Goal: Find specific page/section: Find specific page/section

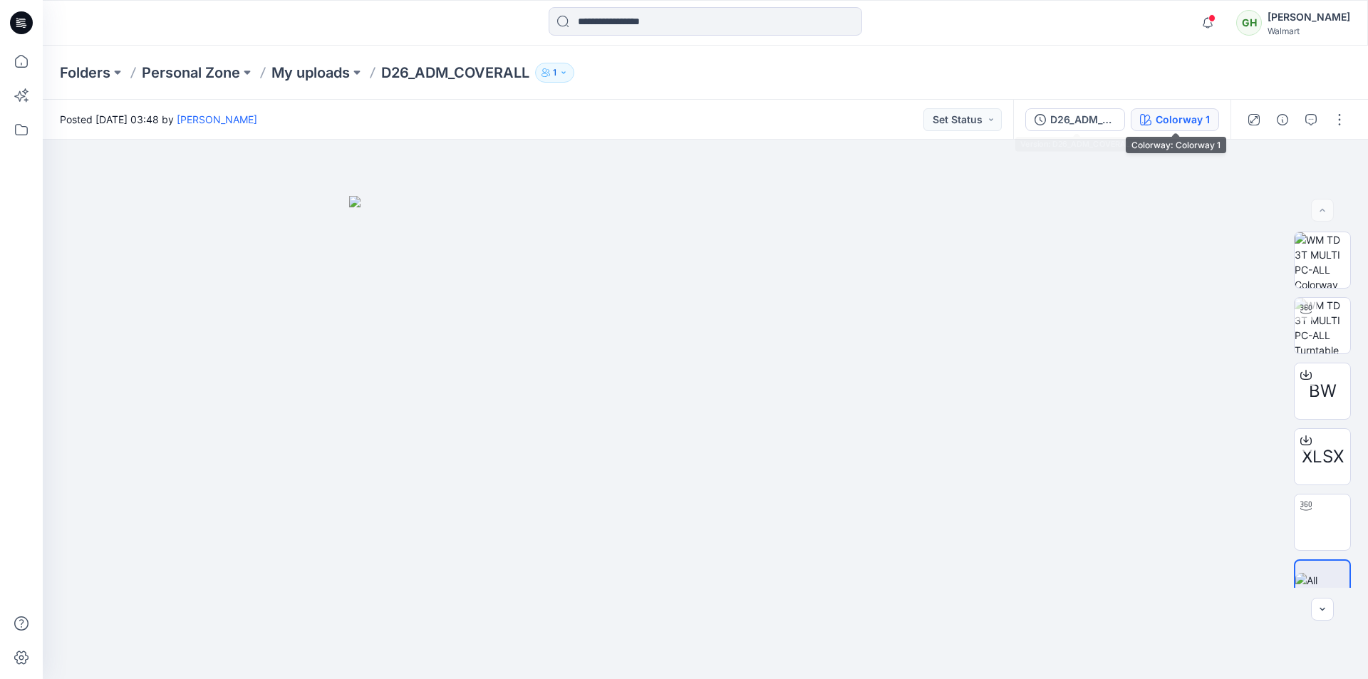
click at [1183, 127] on div "Colorway 1" at bounding box center [1183, 120] width 54 height 16
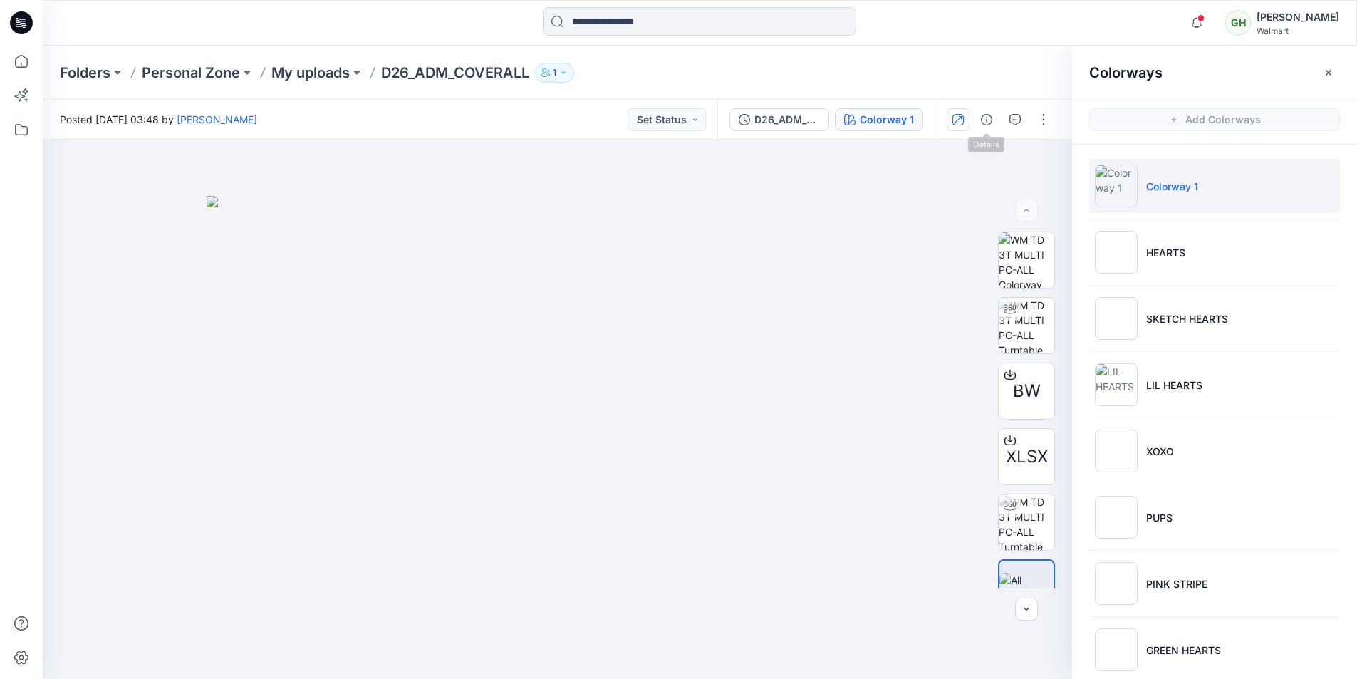
click at [965, 123] on button "button" at bounding box center [958, 119] width 23 height 23
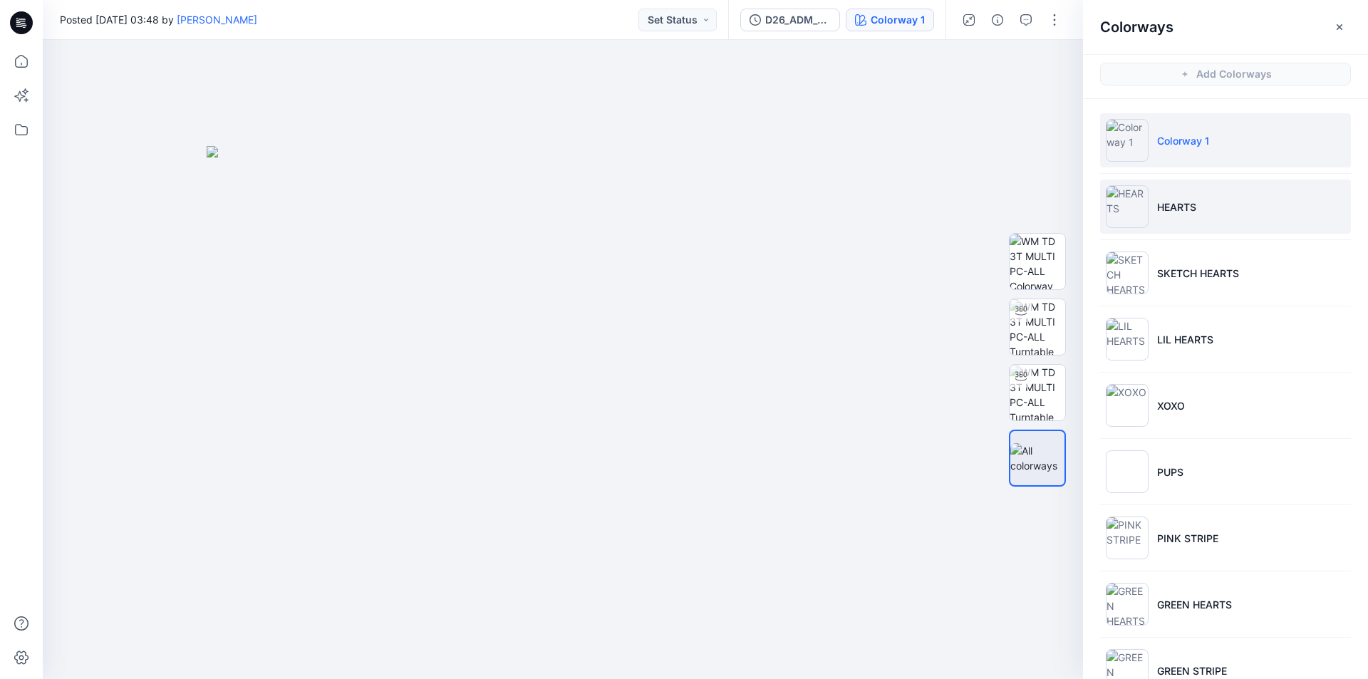
click at [1167, 207] on p "HEARTS" at bounding box center [1176, 206] width 39 height 15
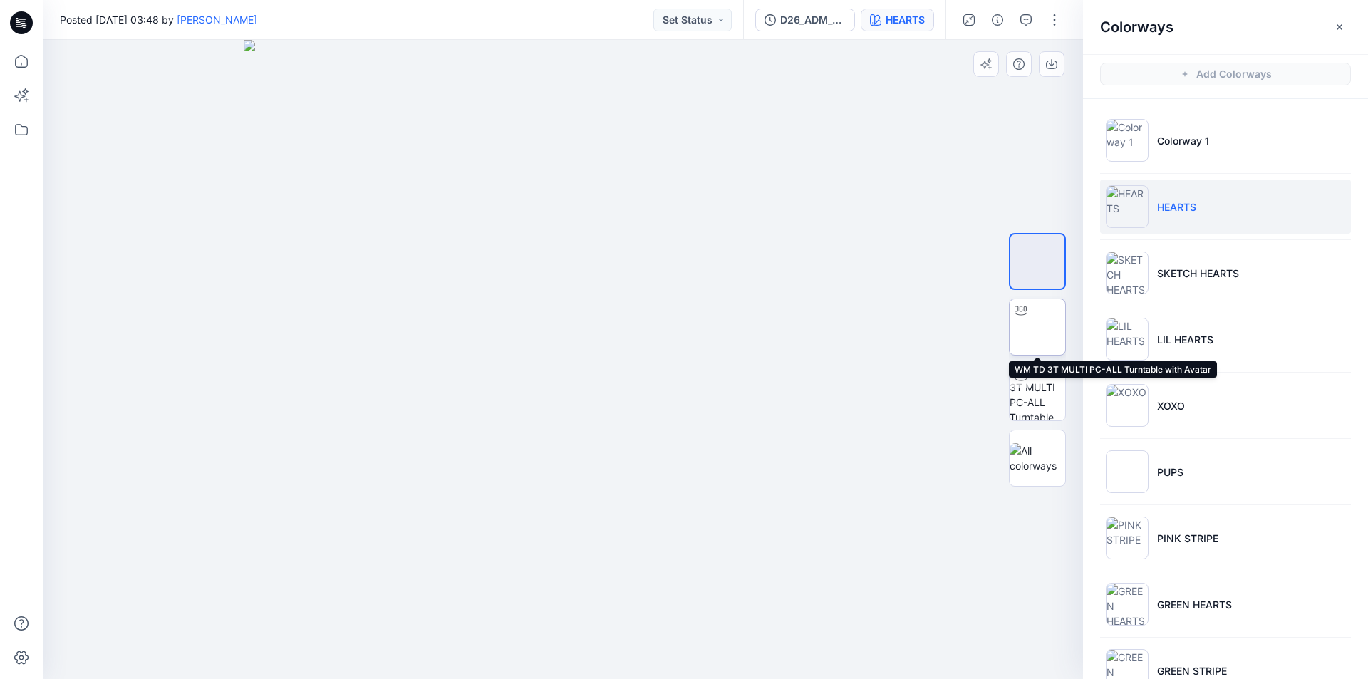
click at [1037, 327] on img at bounding box center [1037, 327] width 0 height 0
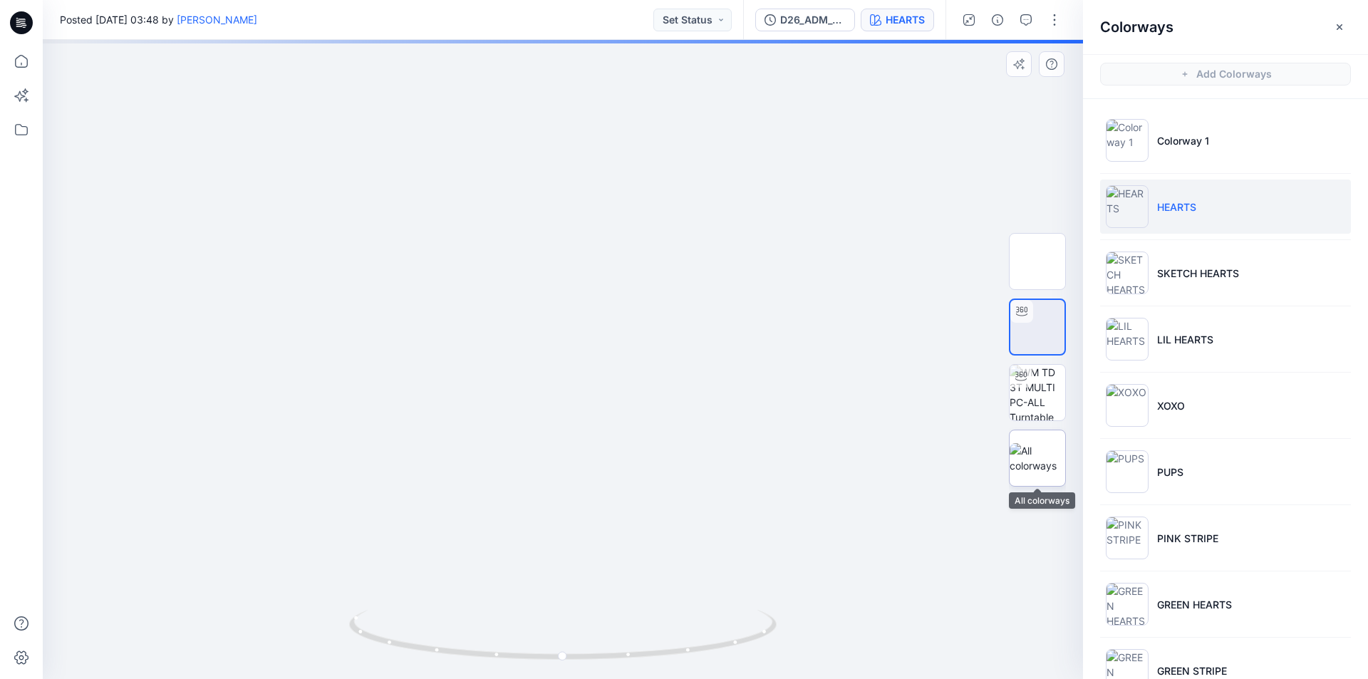
click at [1029, 452] on img at bounding box center [1038, 458] width 56 height 30
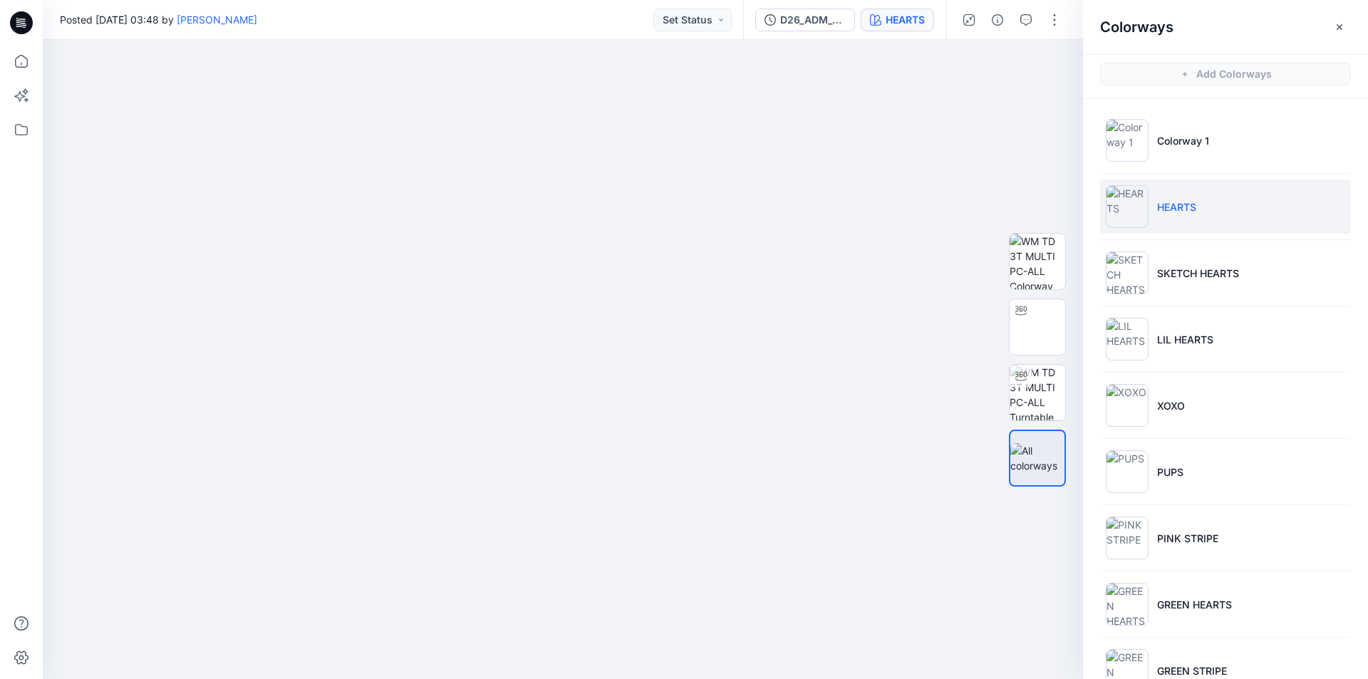
click at [592, 32] on div "Posted Friday, November 17, 2023 03:48 by Gayan Hettiarachchi Set Status" at bounding box center [393, 19] width 700 height 39
click at [1037, 336] on img at bounding box center [1038, 327] width 56 height 56
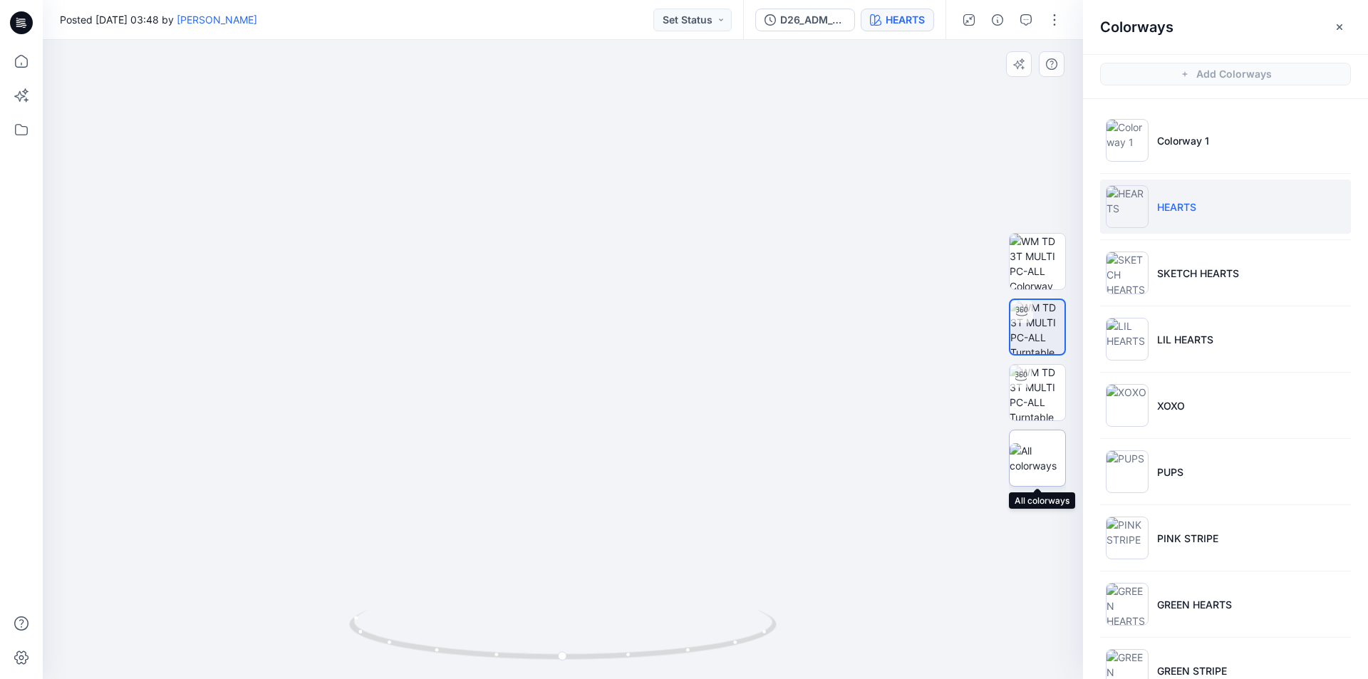
click at [1032, 453] on img at bounding box center [1038, 458] width 56 height 30
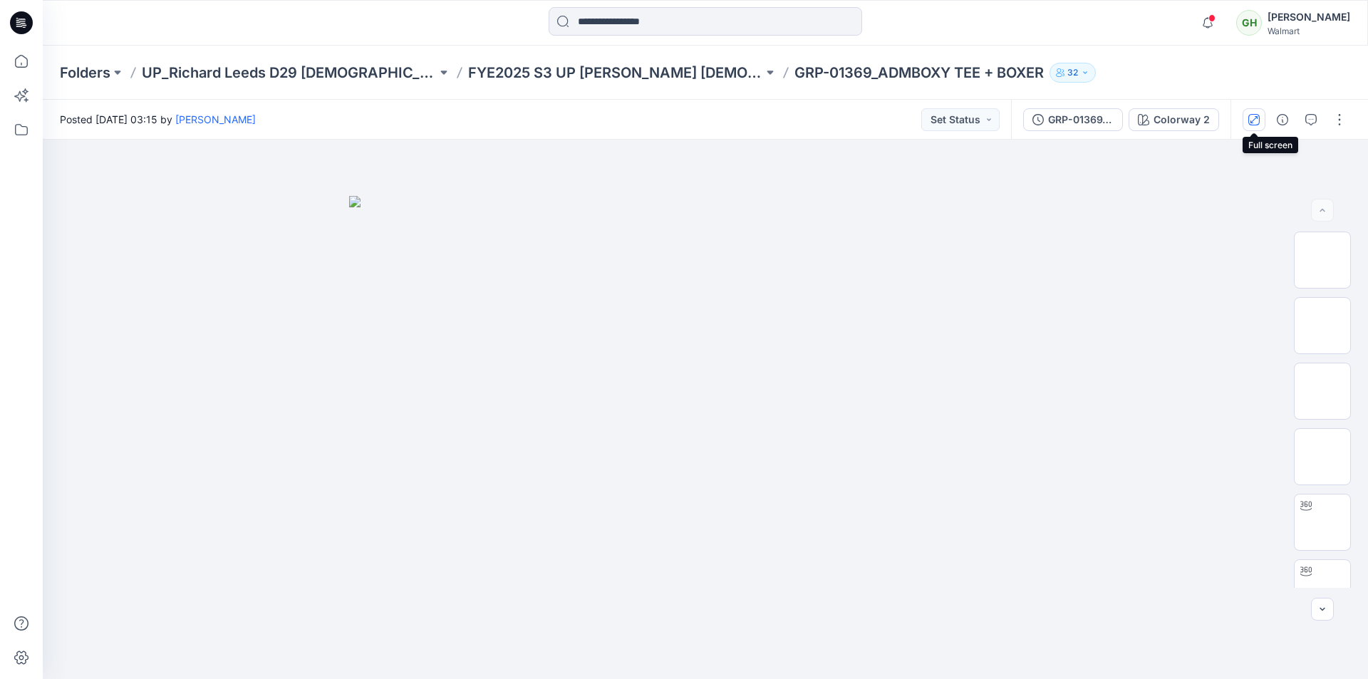
click at [1258, 121] on icon "button" at bounding box center [1253, 119] width 11 height 11
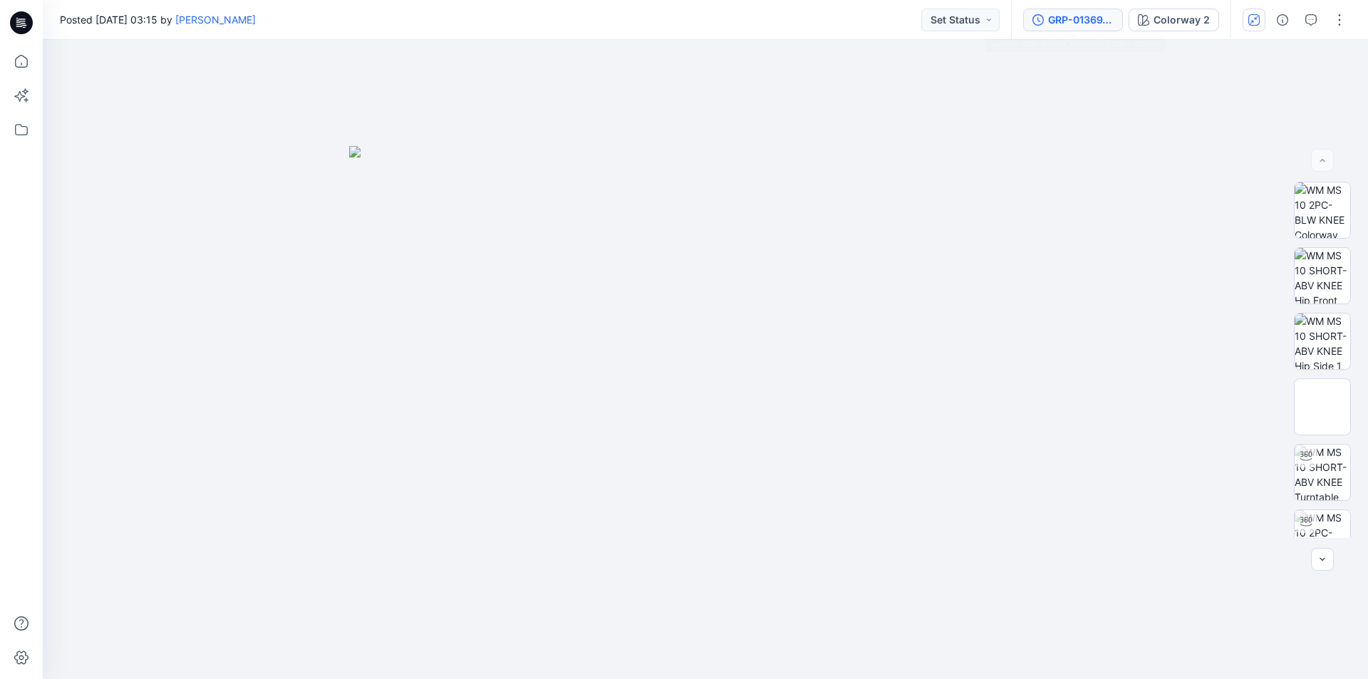
click at [1067, 28] on button "GRP-01369_ADMBOXY TEE + BOXER" at bounding box center [1073, 20] width 100 height 23
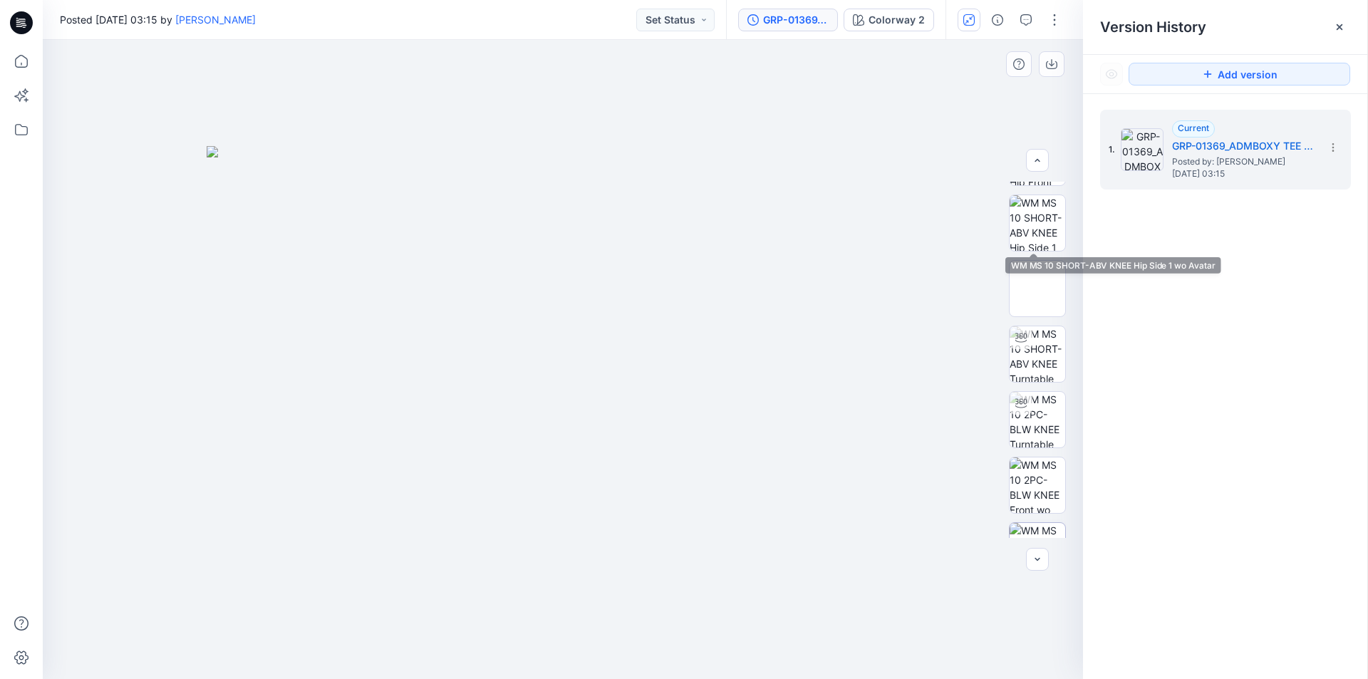
scroll to position [285, 0]
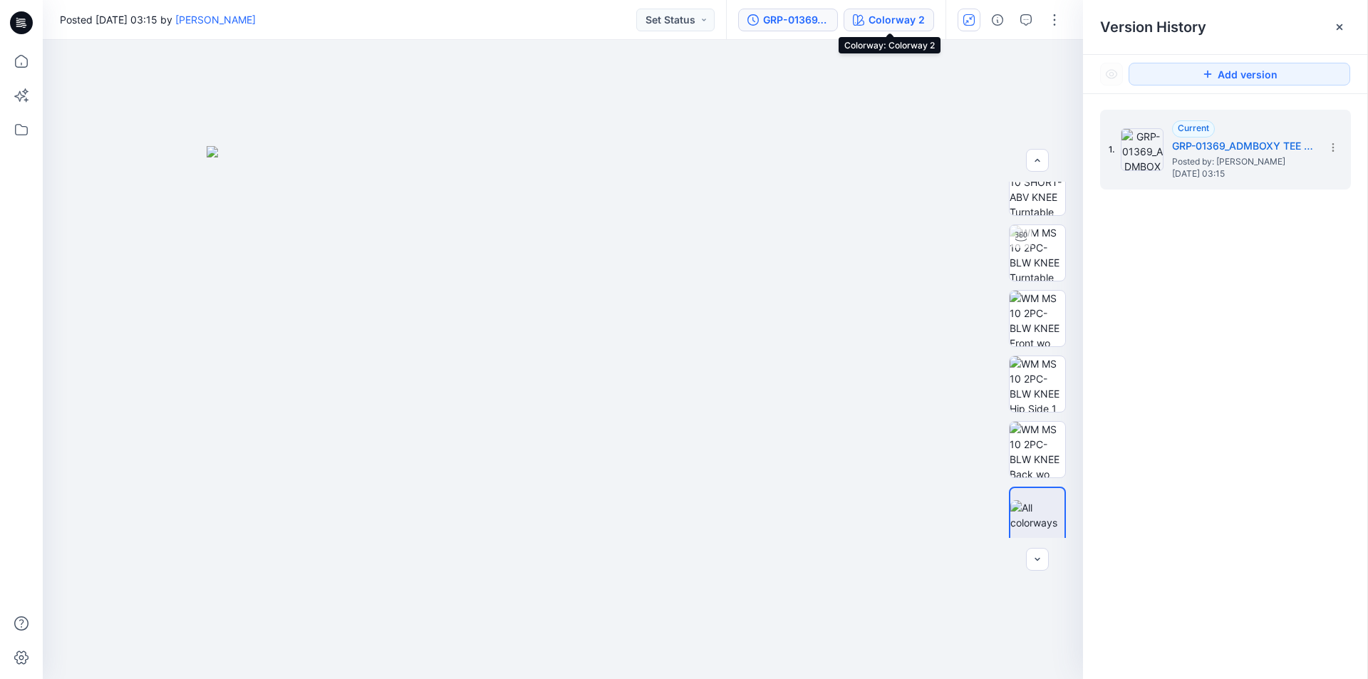
click at [888, 24] on div "Colorway 2" at bounding box center [897, 20] width 56 height 16
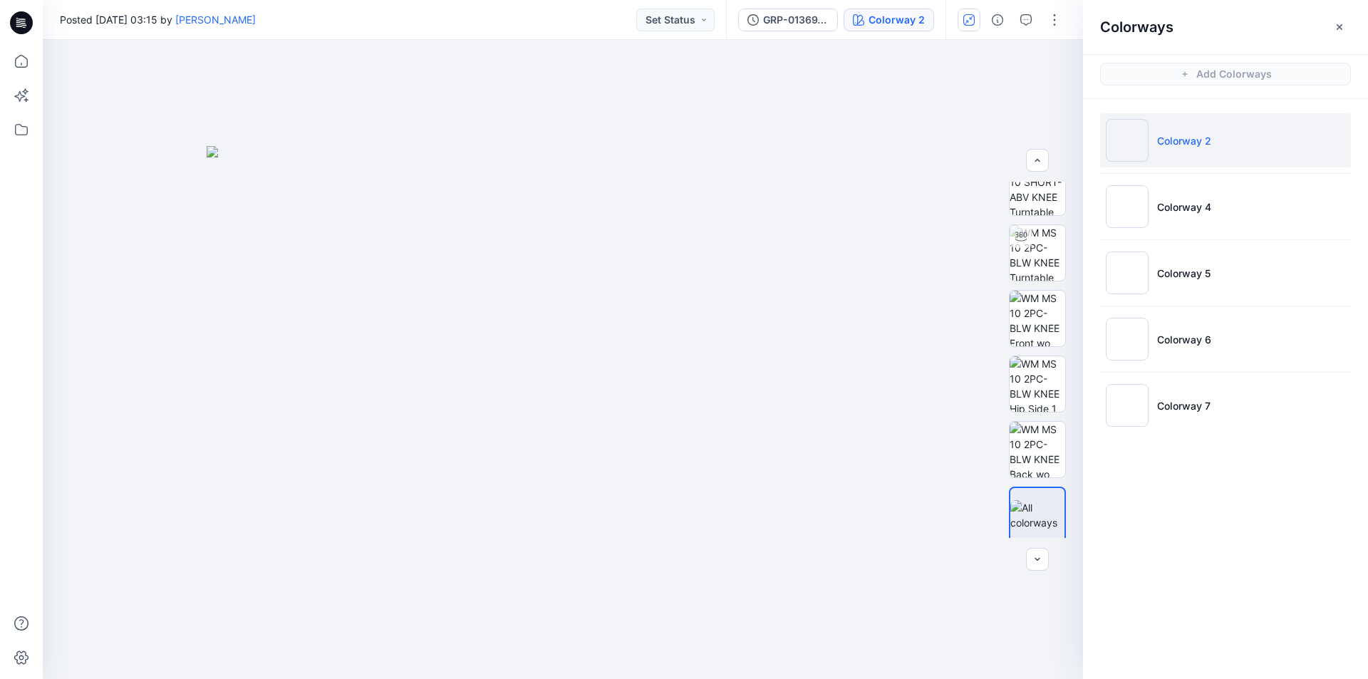
click at [1158, 150] on li "Colorway 2" at bounding box center [1225, 140] width 251 height 54
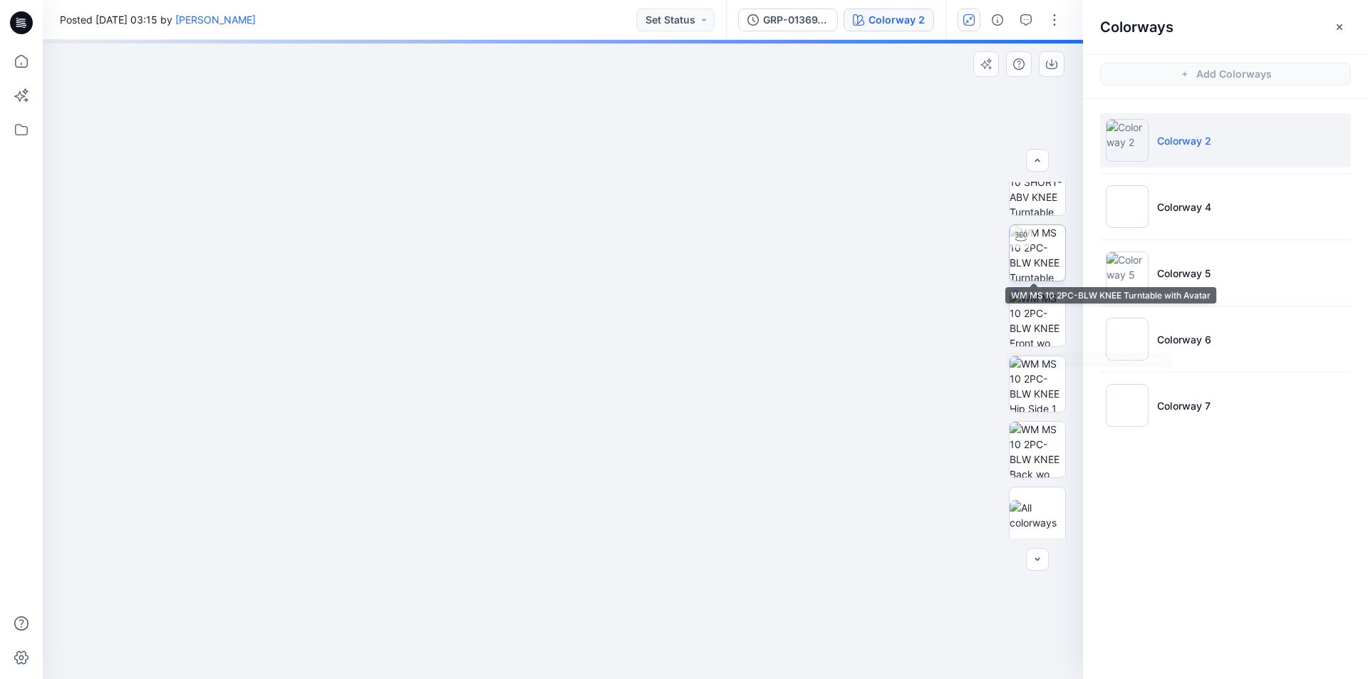
click at [1027, 262] on img at bounding box center [1038, 253] width 56 height 56
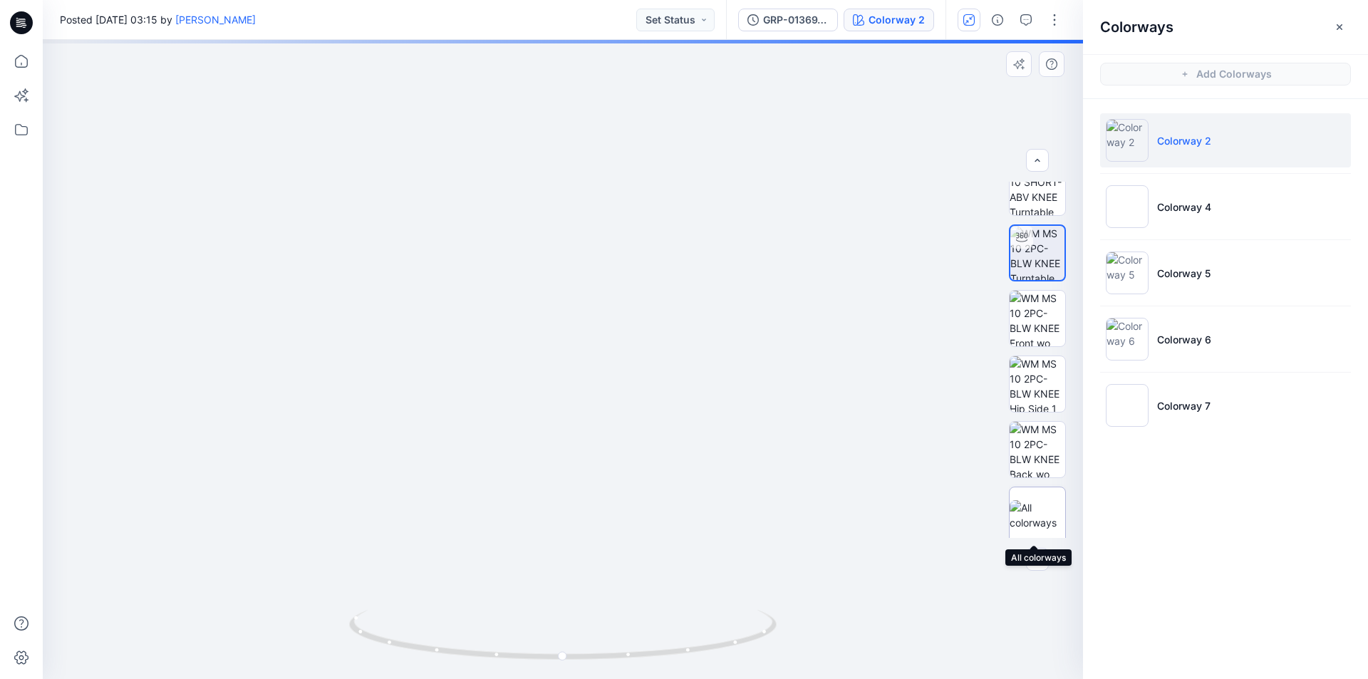
click at [1036, 508] on img at bounding box center [1038, 515] width 56 height 30
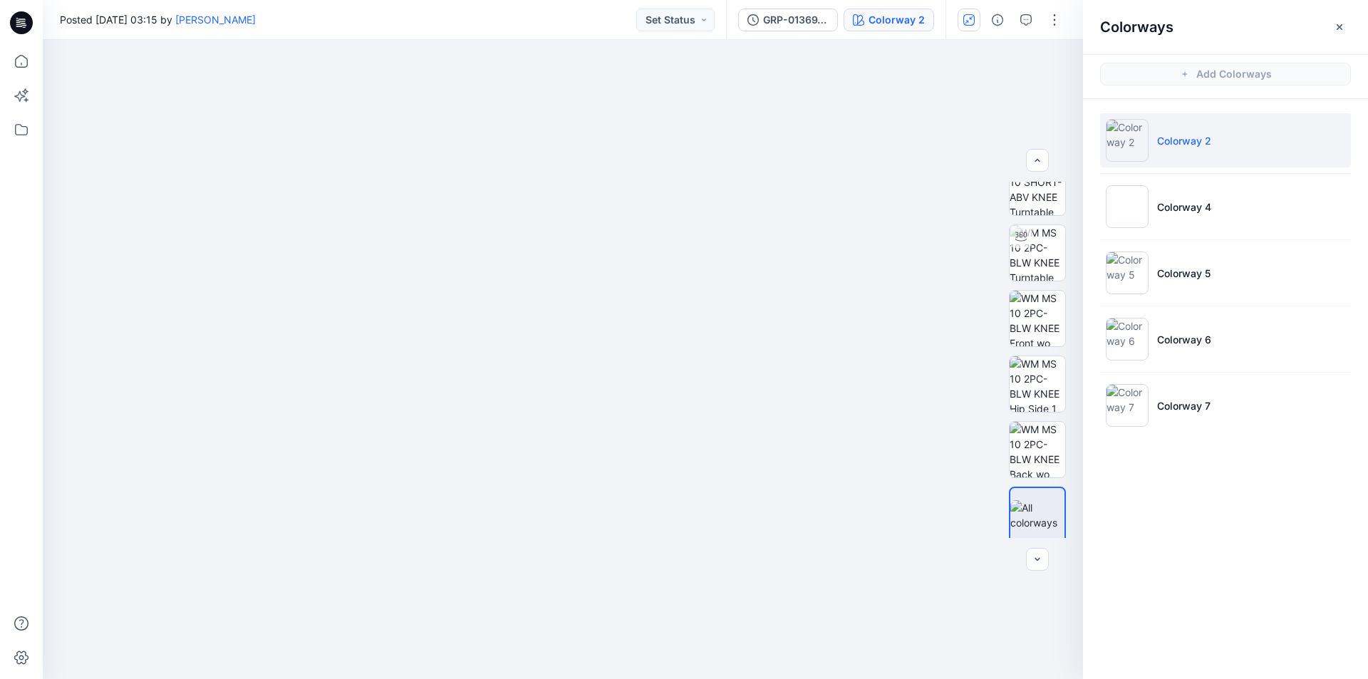
click at [438, 28] on div "Posted Friday, December 01, 2023 03:15 by Suresh Perera Set Status" at bounding box center [384, 19] width 683 height 39
click at [375, 21] on div "Posted Friday, December 01, 2023 03:15 by Suresh Perera Set Status" at bounding box center [384, 19] width 683 height 39
click at [509, 34] on div "Posted Friday, December 01, 2023 03:15 by Suresh Perera Set Status" at bounding box center [384, 19] width 683 height 39
click at [1224, 28] on div "Colorways" at bounding box center [1225, 26] width 285 height 53
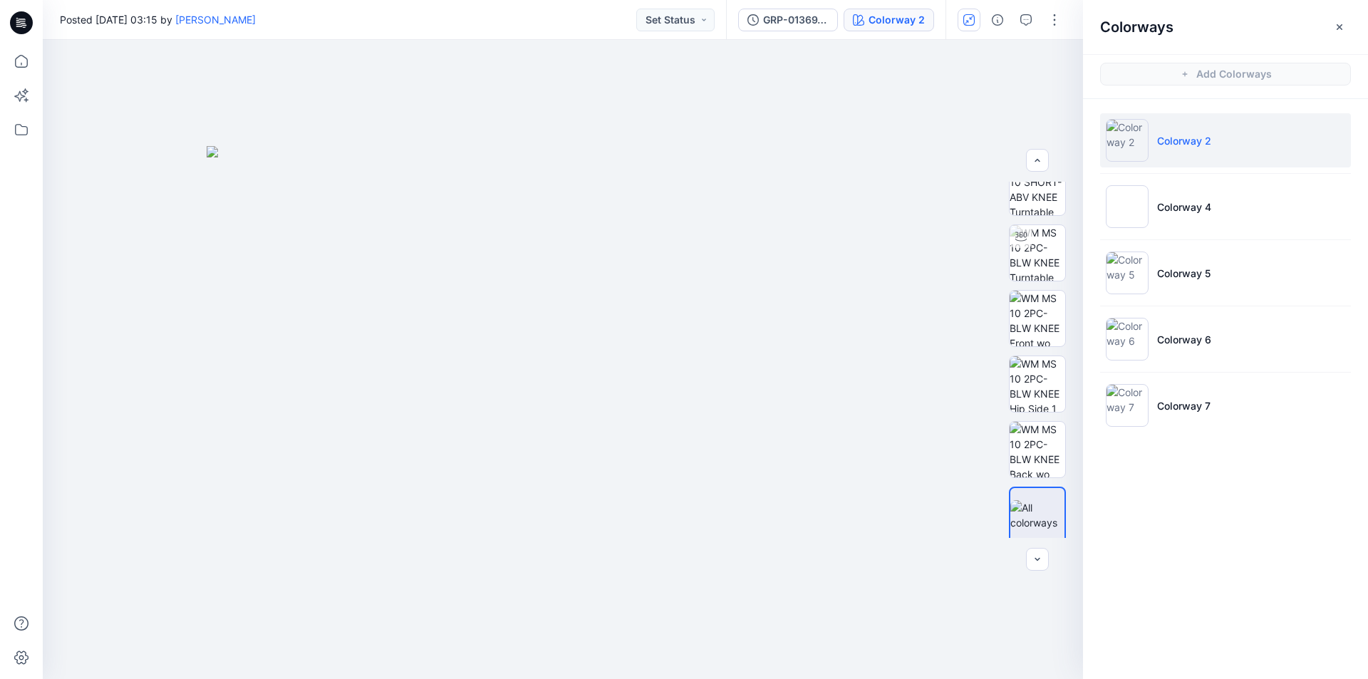
click at [603, 34] on div "Posted Friday, December 01, 2023 03:15 by Suresh Perera Set Status" at bounding box center [384, 19] width 683 height 39
click at [597, 31] on div "Posted Friday, December 01, 2023 03:15 by Suresh Perera Set Status" at bounding box center [384, 19] width 683 height 39
click at [574, 27] on div "Posted Friday, December 01, 2023 03:15 by Suresh Perera Set Status" at bounding box center [384, 19] width 683 height 39
click at [1215, 32] on div "Colorways" at bounding box center [1225, 26] width 285 height 53
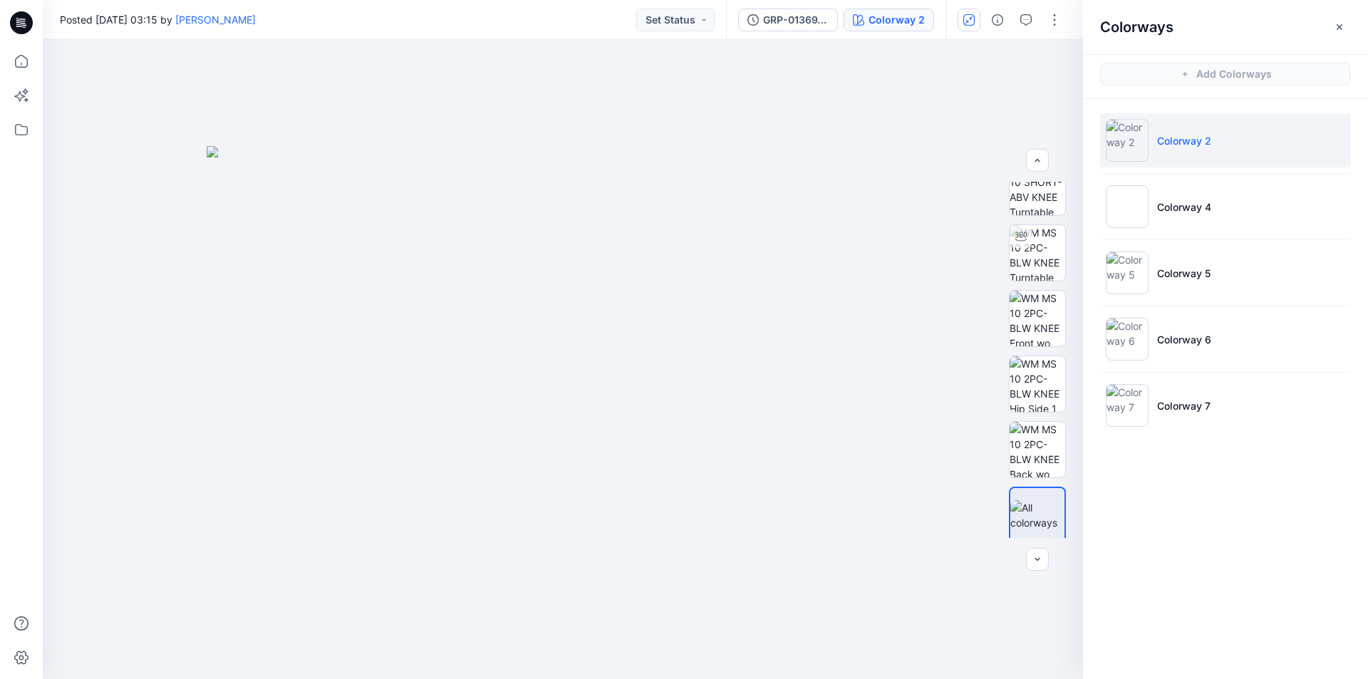
click at [1079, 31] on div "GRP-01369_ADMBOXY TEE + BOXER Colorway 2" at bounding box center [904, 19] width 357 height 39
click at [1033, 328] on img at bounding box center [1038, 324] width 56 height 56
drag, startPoint x: 603, startPoint y: 186, endPoint x: 500, endPoint y: 358, distance: 200.6
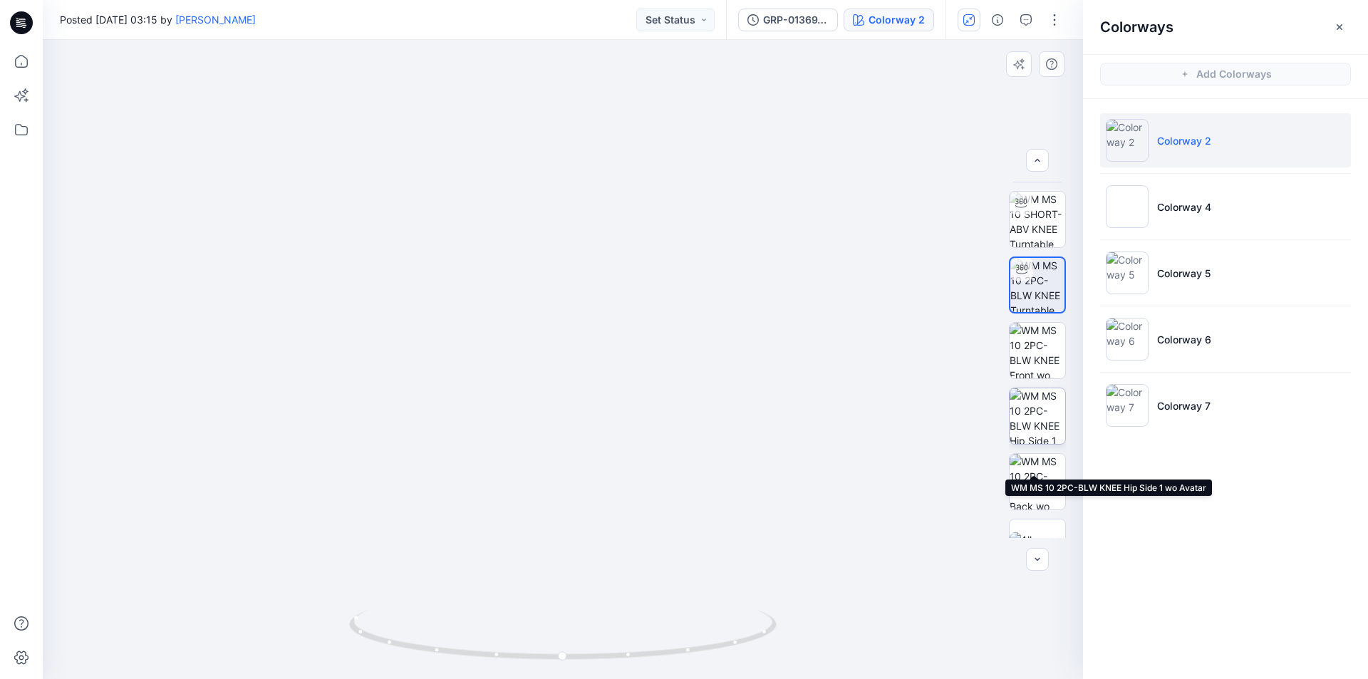
scroll to position [291, 0]
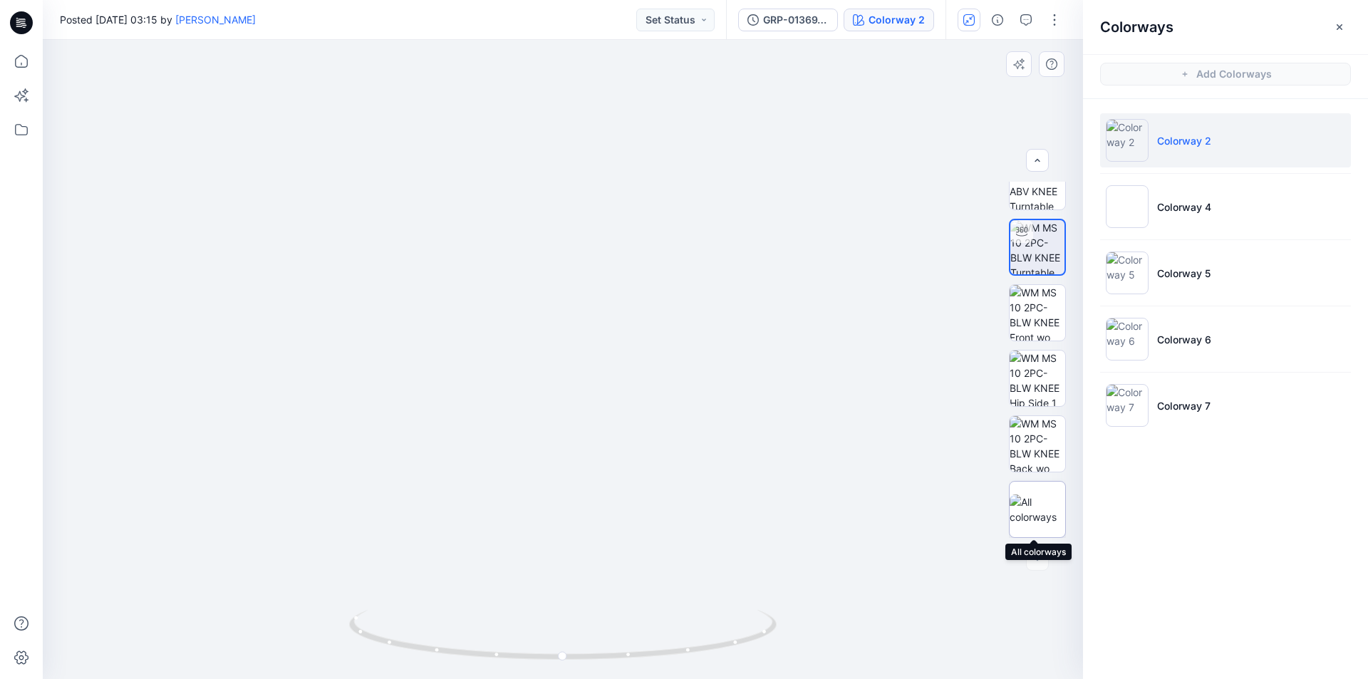
click at [1038, 497] on img at bounding box center [1038, 509] width 56 height 30
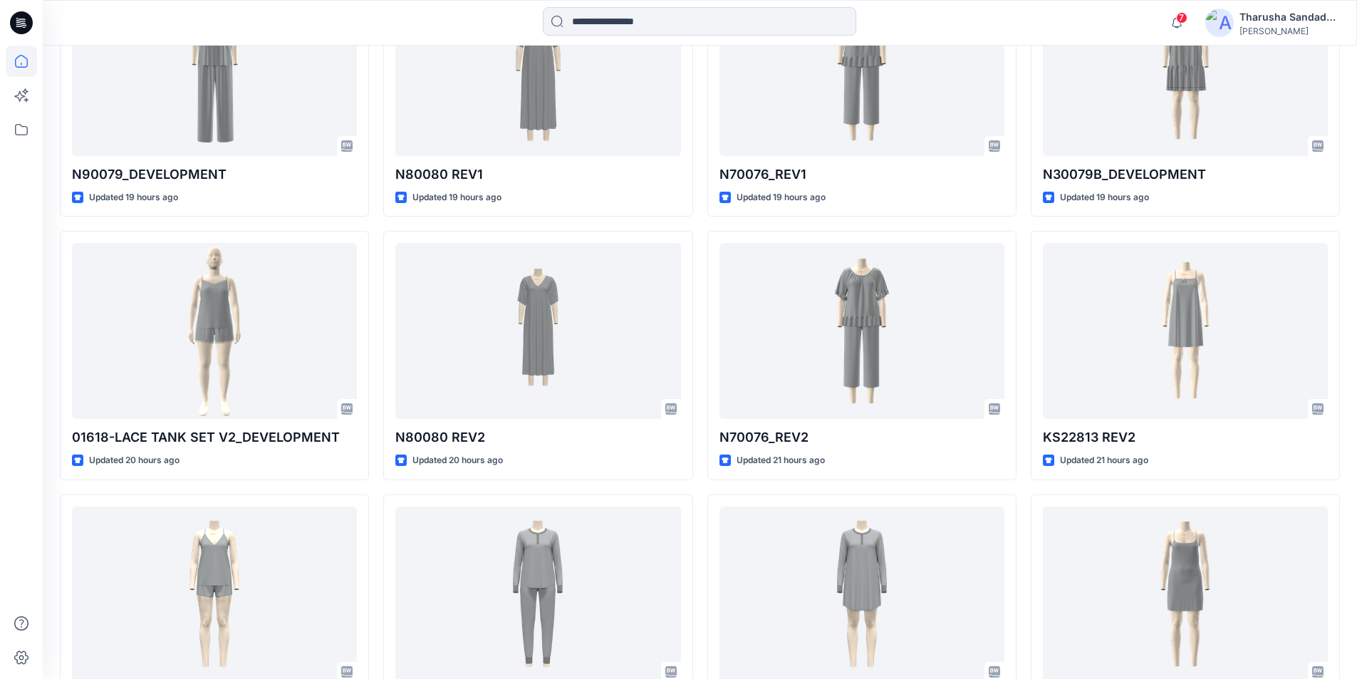
scroll to position [499, 0]
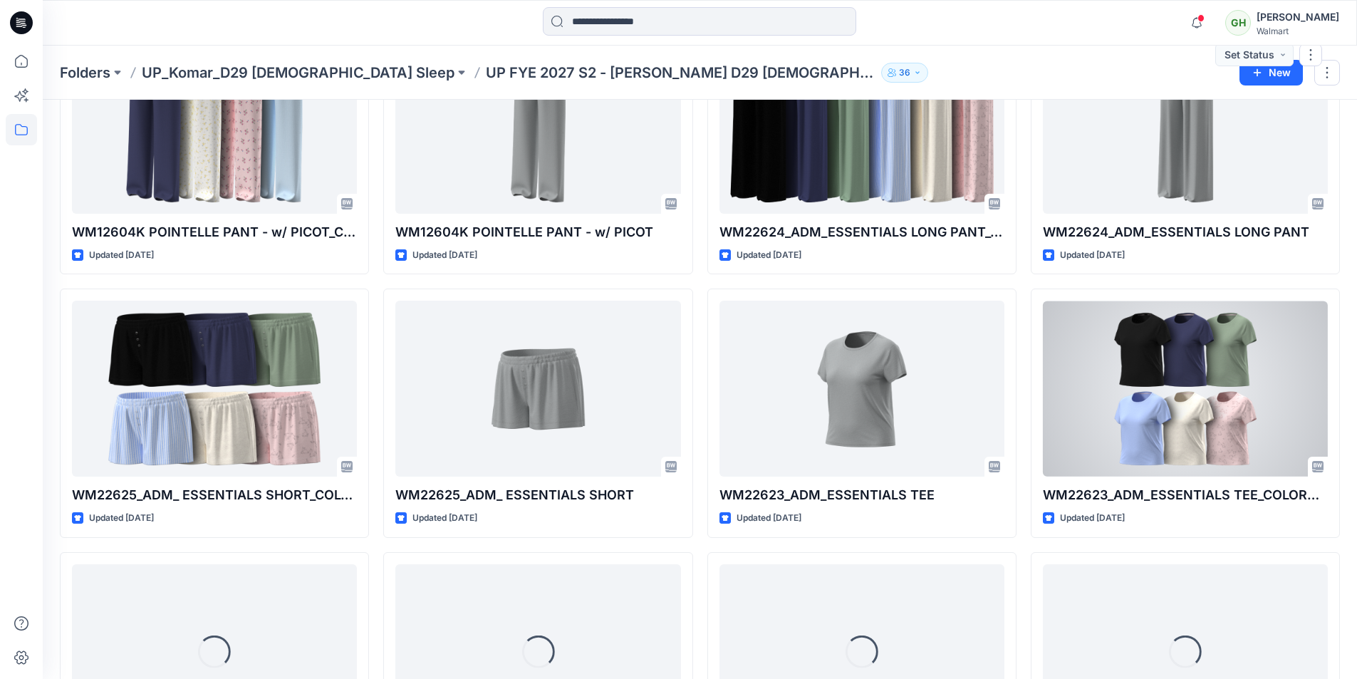
scroll to position [467, 0]
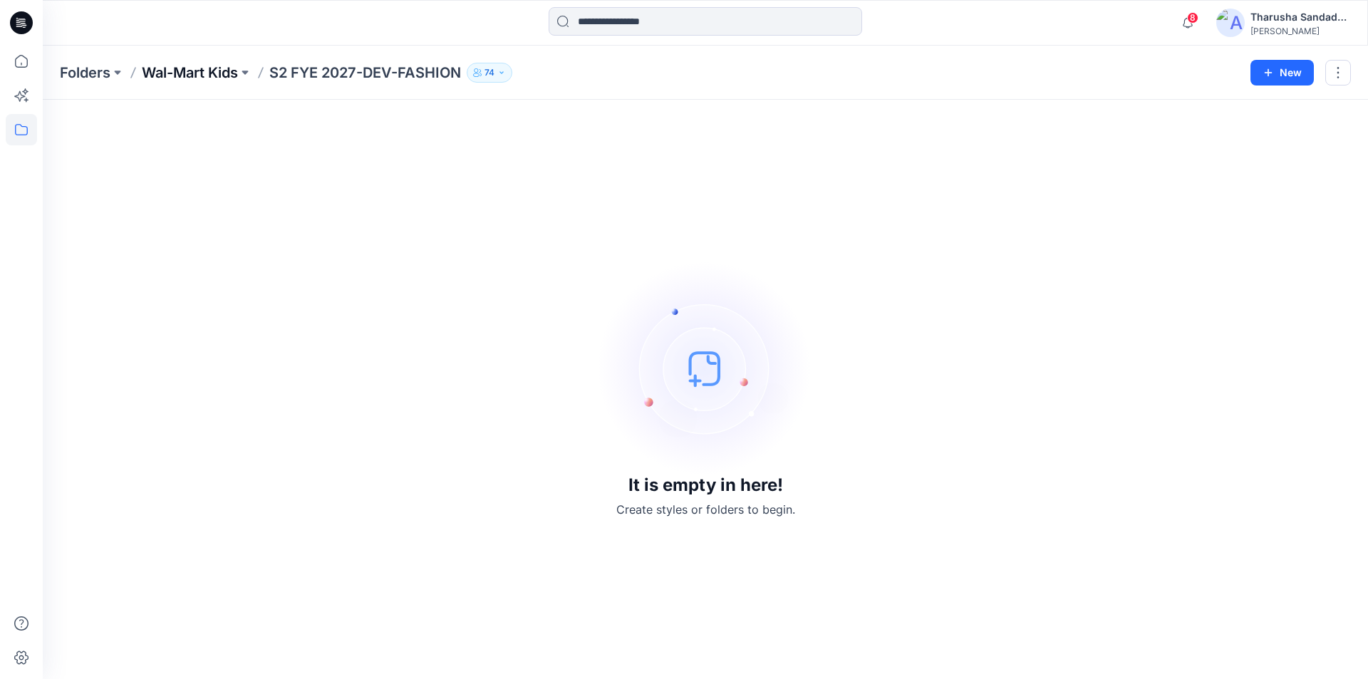
click at [231, 73] on p "Wal-Mart Kids" at bounding box center [190, 73] width 96 height 20
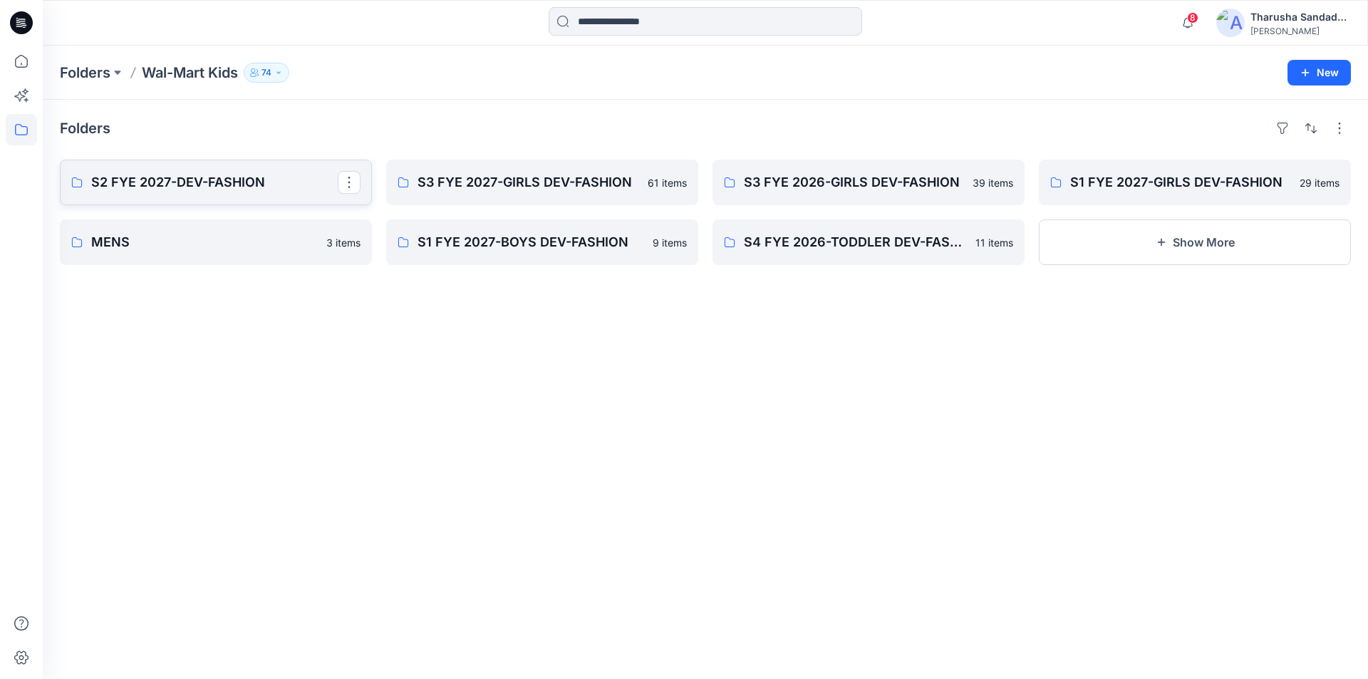
click at [218, 185] on p "S2 FYE 2027-DEV-FASHION" at bounding box center [214, 182] width 247 height 20
